Goal: Information Seeking & Learning: Learn about a topic

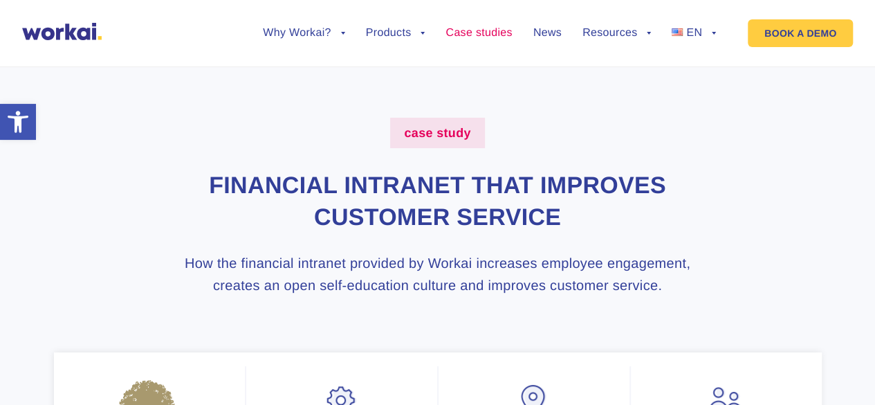
click at [470, 37] on link "Case studies" at bounding box center [479, 33] width 66 height 11
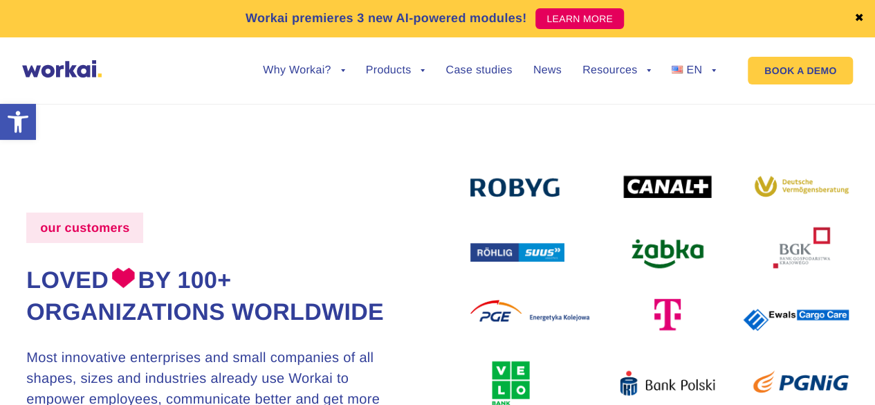
click at [802, 250] on img at bounding box center [660, 350] width 379 height 361
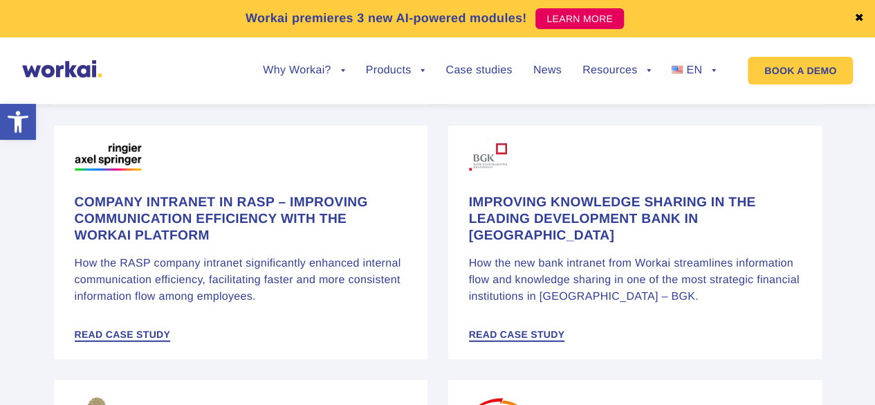
scroll to position [2248, 0]
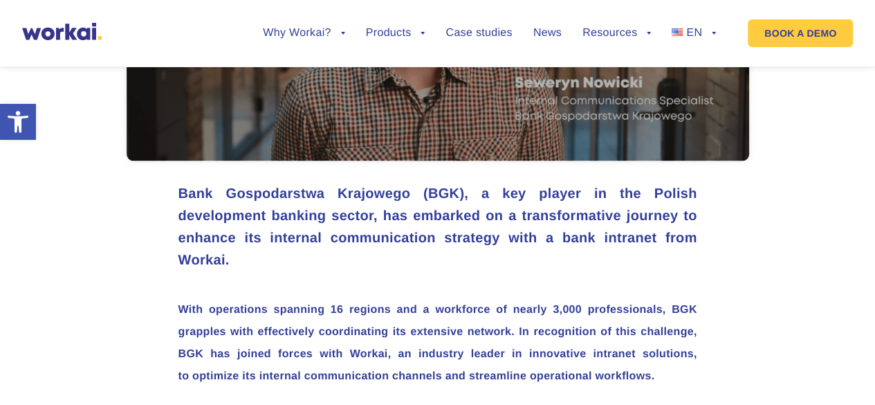
scroll to position [830, 0]
